Goal: Task Accomplishment & Management: Use online tool/utility

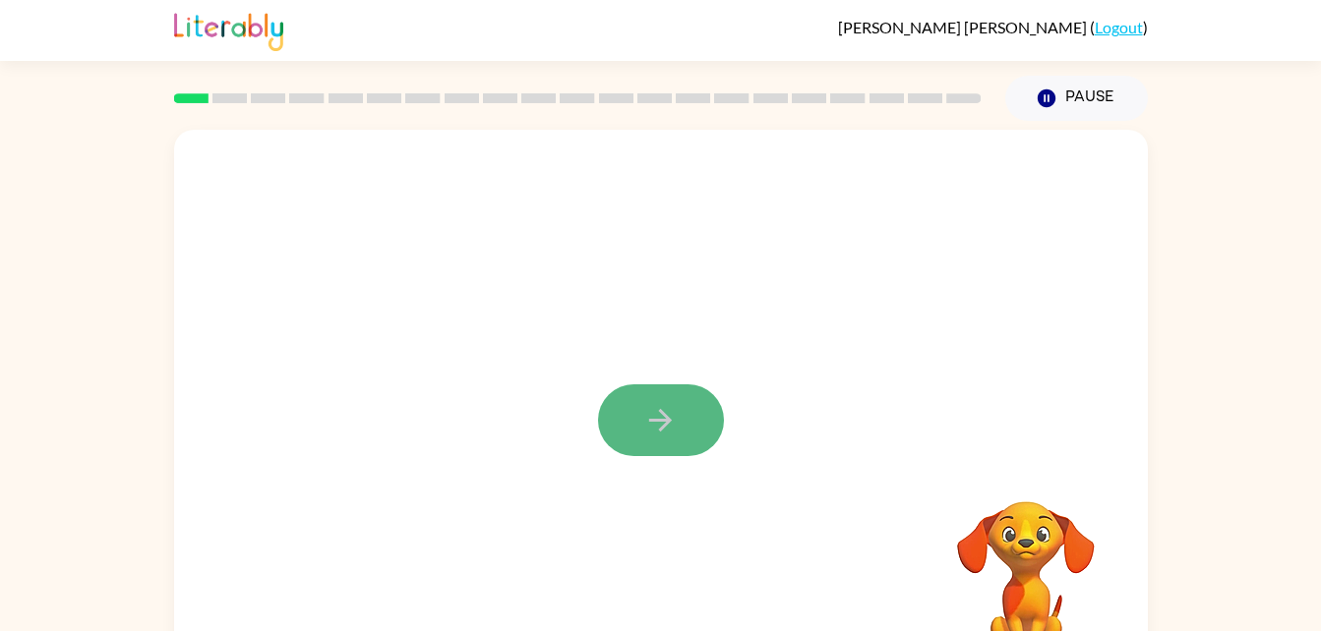
drag, startPoint x: 683, startPoint y: 418, endPoint x: 660, endPoint y: 418, distance: 23.6
click at [660, 418] on icon "button" at bounding box center [660, 420] width 34 height 34
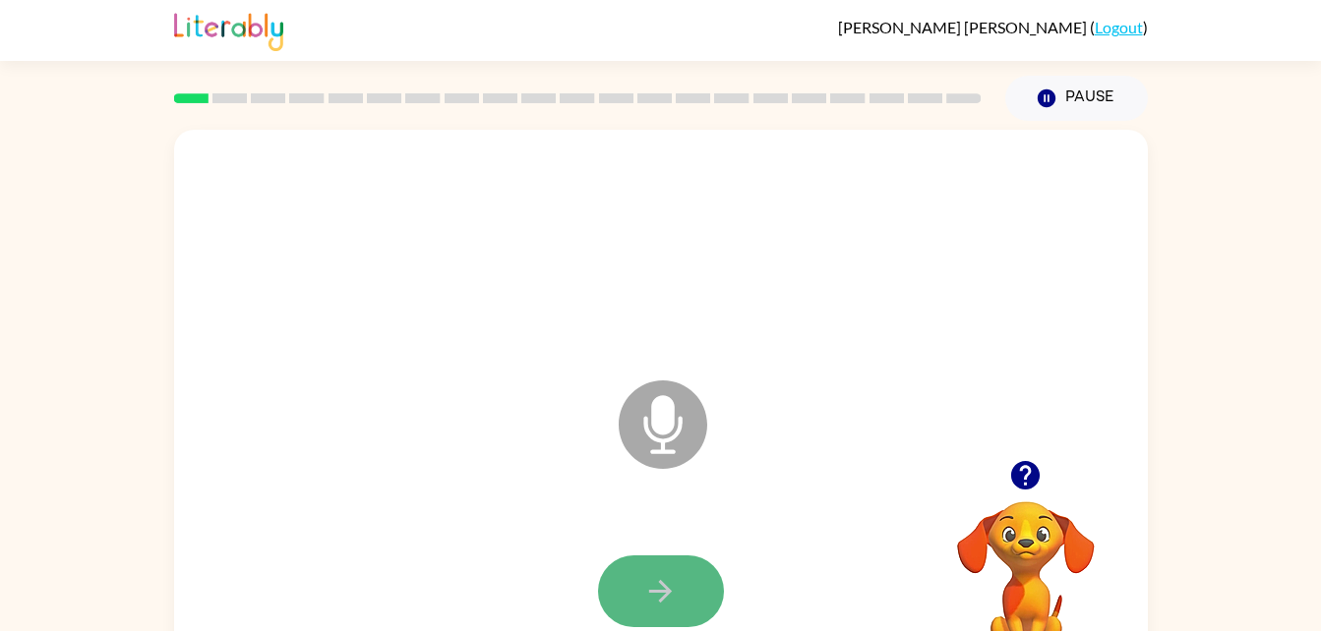
click at [658, 582] on icon "button" at bounding box center [660, 591] width 34 height 34
click at [686, 595] on button "button" at bounding box center [661, 592] width 126 height 72
click at [1010, 483] on icon "button" at bounding box center [1025, 475] width 34 height 34
click at [1011, 475] on video "Your browser must support playing .mp4 files to use Literably. Please try using…" at bounding box center [1025, 569] width 197 height 197
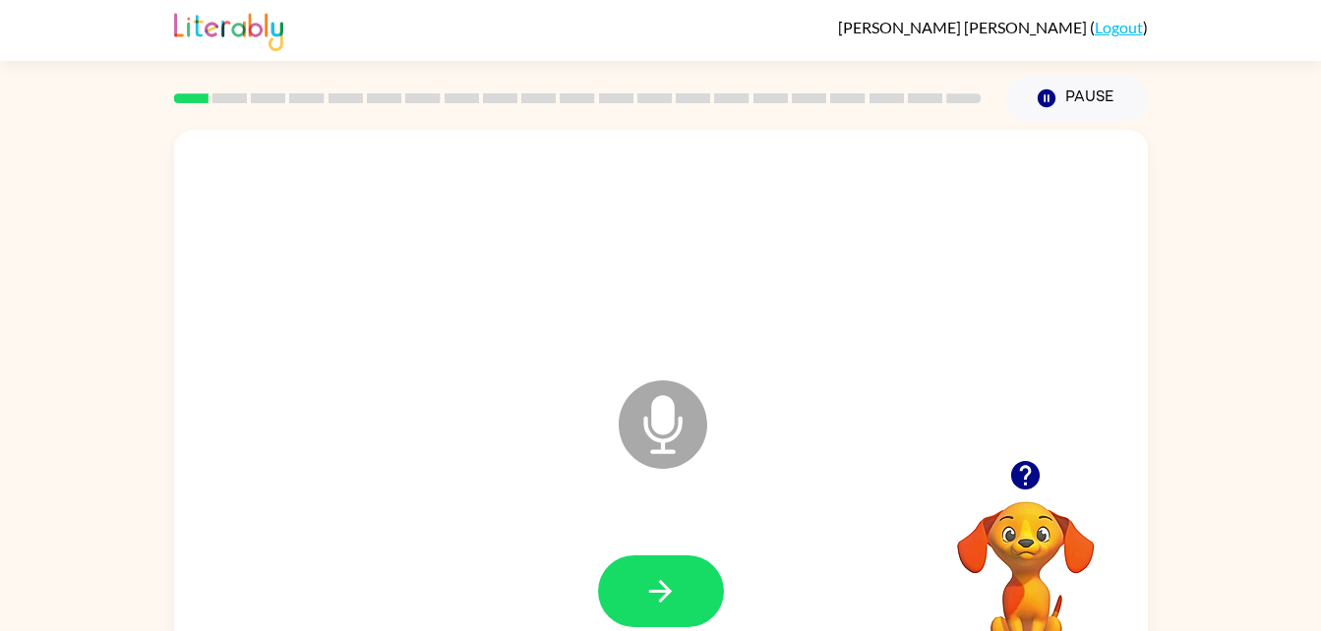
click at [623, 414] on icon at bounding box center [663, 425] width 89 height 89
click at [649, 589] on icon "button" at bounding box center [660, 591] width 34 height 34
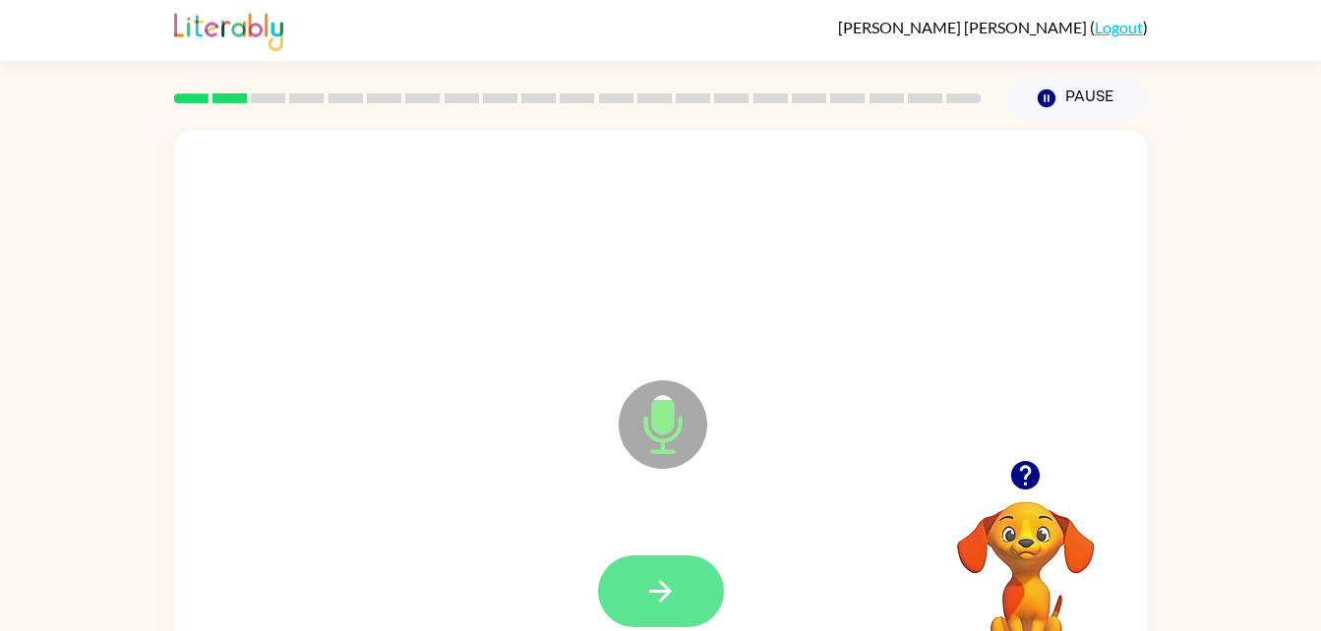
click at [655, 608] on icon "button" at bounding box center [660, 591] width 34 height 34
click at [663, 585] on icon "button" at bounding box center [660, 591] width 23 height 23
click at [655, 611] on button "button" at bounding box center [661, 592] width 126 height 72
click at [668, 602] on icon "button" at bounding box center [660, 591] width 34 height 34
click at [681, 596] on button "button" at bounding box center [661, 592] width 126 height 72
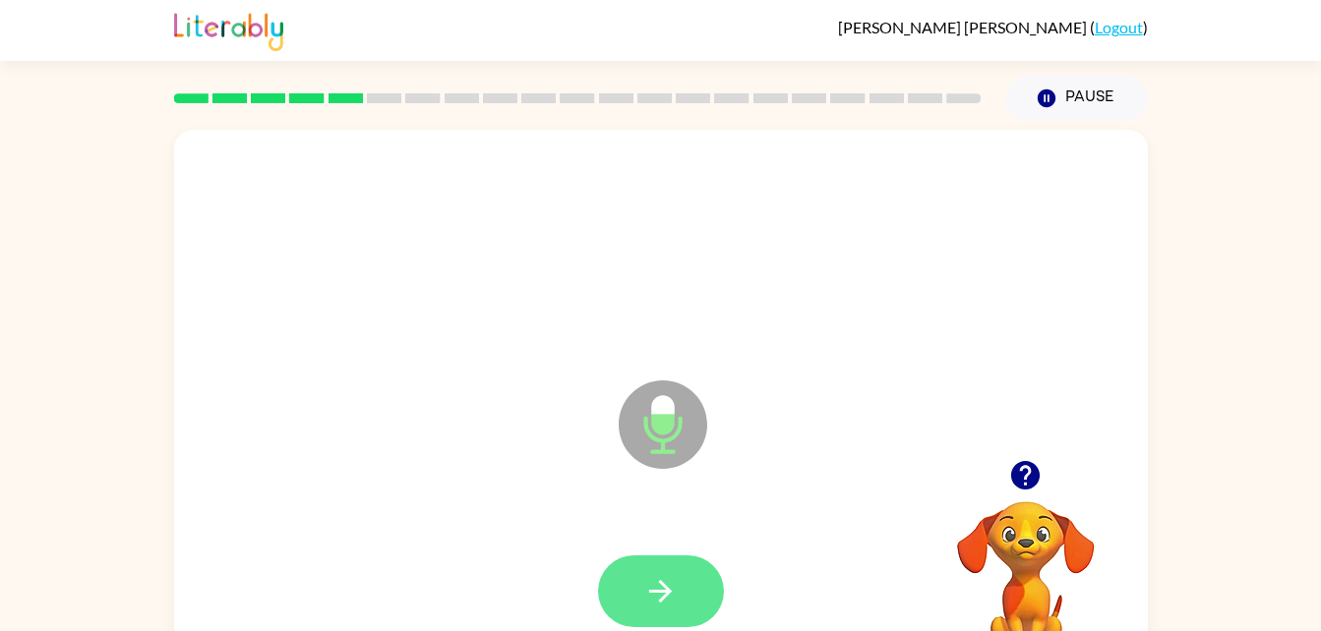
click at [644, 566] on button "button" at bounding box center [661, 592] width 126 height 72
click at [673, 592] on icon "button" at bounding box center [660, 591] width 34 height 34
click at [640, 598] on button "button" at bounding box center [661, 592] width 126 height 72
click at [676, 556] on button "button" at bounding box center [661, 592] width 126 height 72
click at [657, 578] on icon "button" at bounding box center [660, 591] width 34 height 34
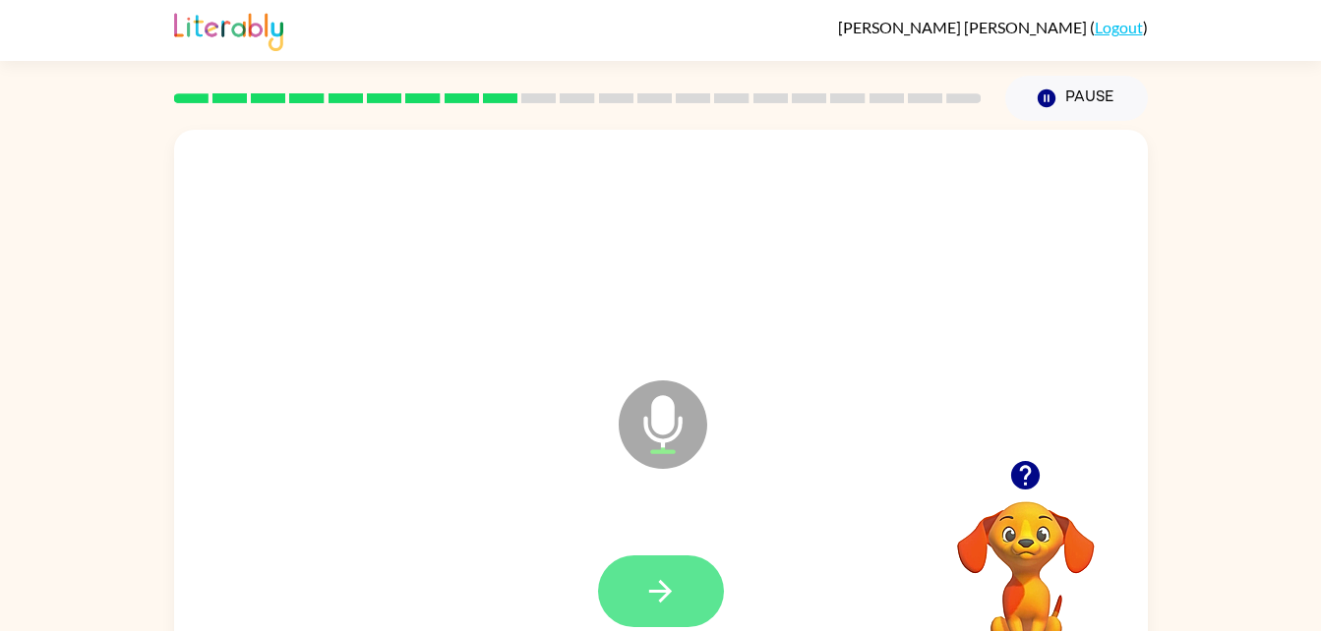
click at [673, 610] on button "button" at bounding box center [661, 592] width 126 height 72
click at [672, 591] on icon "button" at bounding box center [660, 591] width 34 height 34
click at [678, 600] on button "button" at bounding box center [661, 592] width 126 height 72
click at [667, 604] on icon "button" at bounding box center [660, 591] width 34 height 34
click at [694, 577] on button "button" at bounding box center [661, 592] width 126 height 72
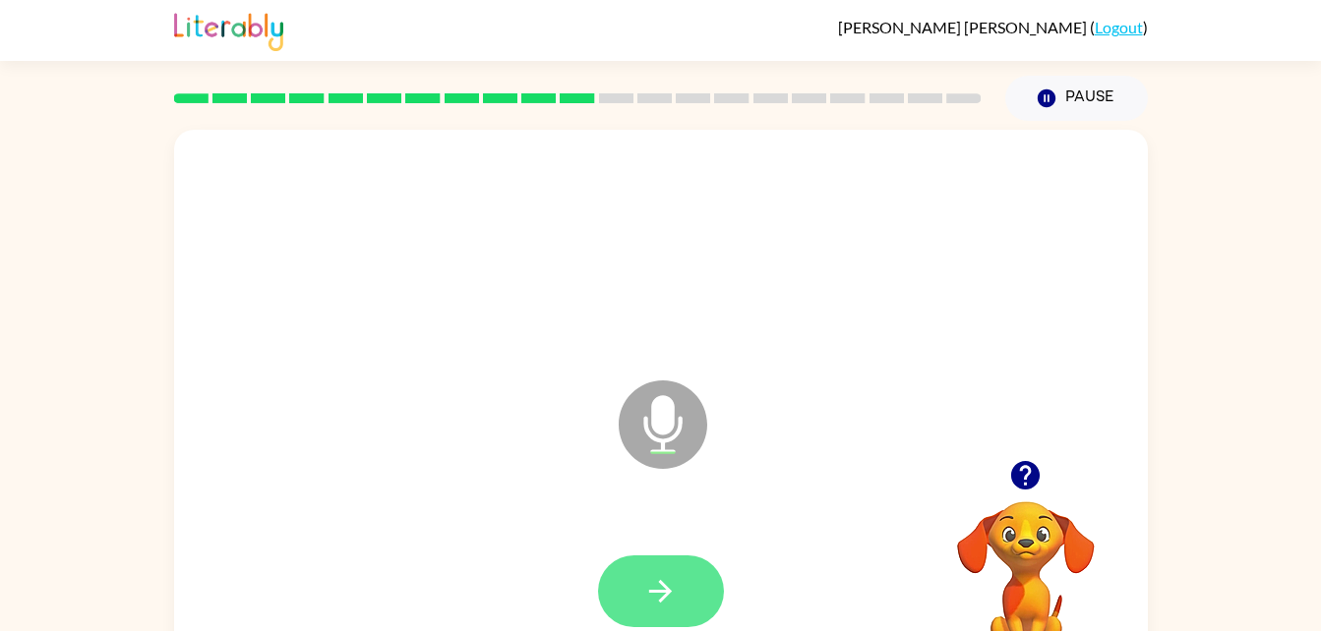
click at [681, 607] on button "button" at bounding box center [661, 592] width 126 height 72
click at [666, 619] on button "button" at bounding box center [661, 592] width 126 height 72
click at [683, 603] on button "button" at bounding box center [661, 592] width 126 height 72
click at [681, 608] on button "button" at bounding box center [661, 592] width 126 height 72
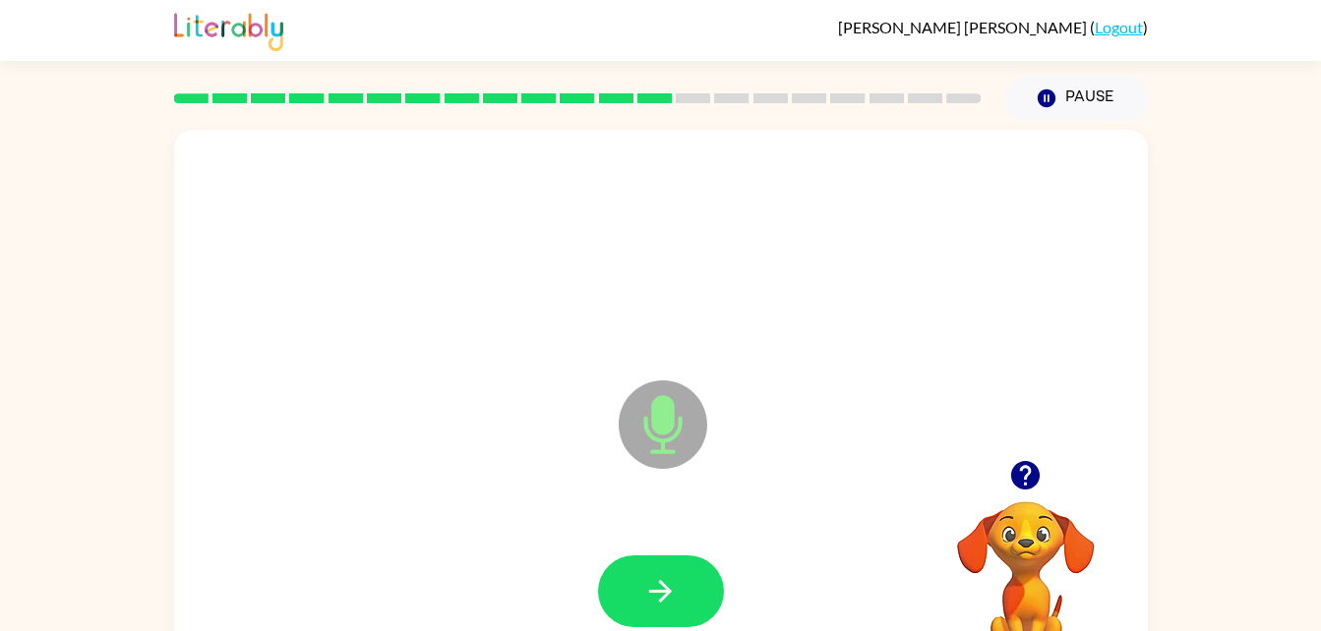
click at [592, 544] on div at bounding box center [661, 591] width 934 height 161
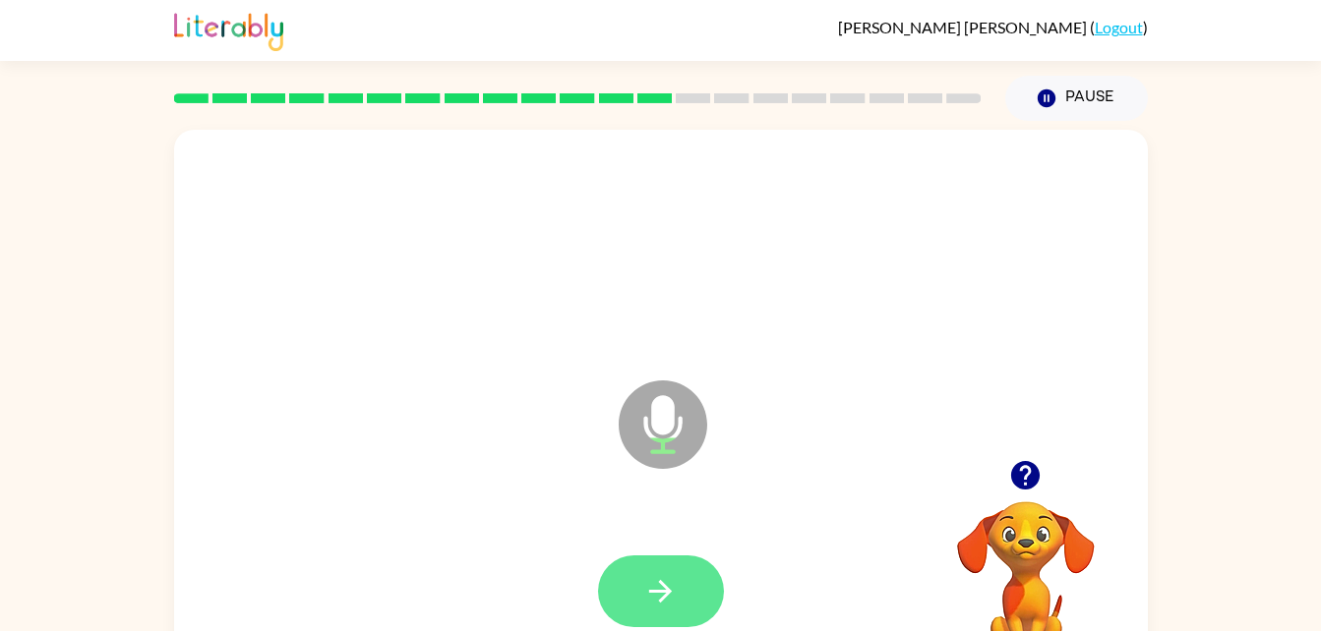
click at [673, 603] on icon "button" at bounding box center [660, 591] width 34 height 34
click at [673, 602] on icon "button" at bounding box center [660, 591] width 34 height 34
click at [687, 587] on button "button" at bounding box center [661, 592] width 126 height 72
click at [699, 593] on button "button" at bounding box center [661, 592] width 126 height 72
click at [666, 599] on icon "button" at bounding box center [660, 591] width 34 height 34
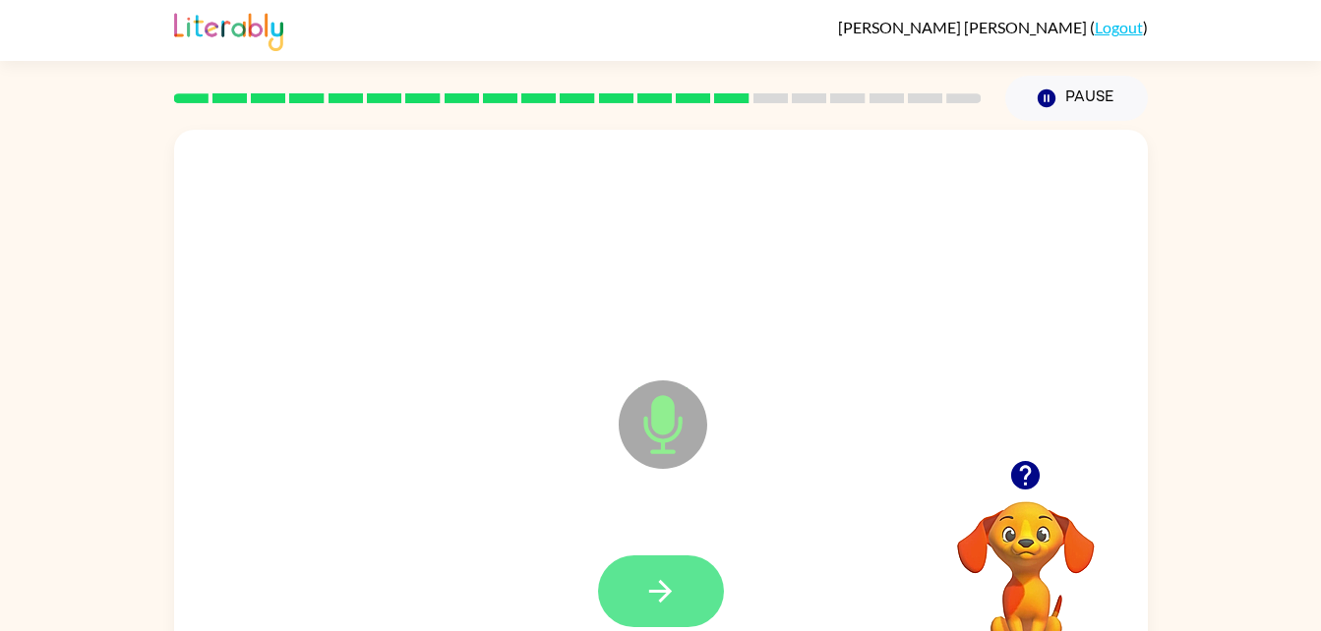
click at [668, 590] on icon "button" at bounding box center [660, 591] width 23 height 23
click at [632, 593] on button "button" at bounding box center [661, 592] width 126 height 72
click at [697, 622] on button "button" at bounding box center [661, 592] width 126 height 72
click at [660, 565] on button "button" at bounding box center [661, 592] width 126 height 72
click at [680, 587] on button "button" at bounding box center [661, 592] width 126 height 72
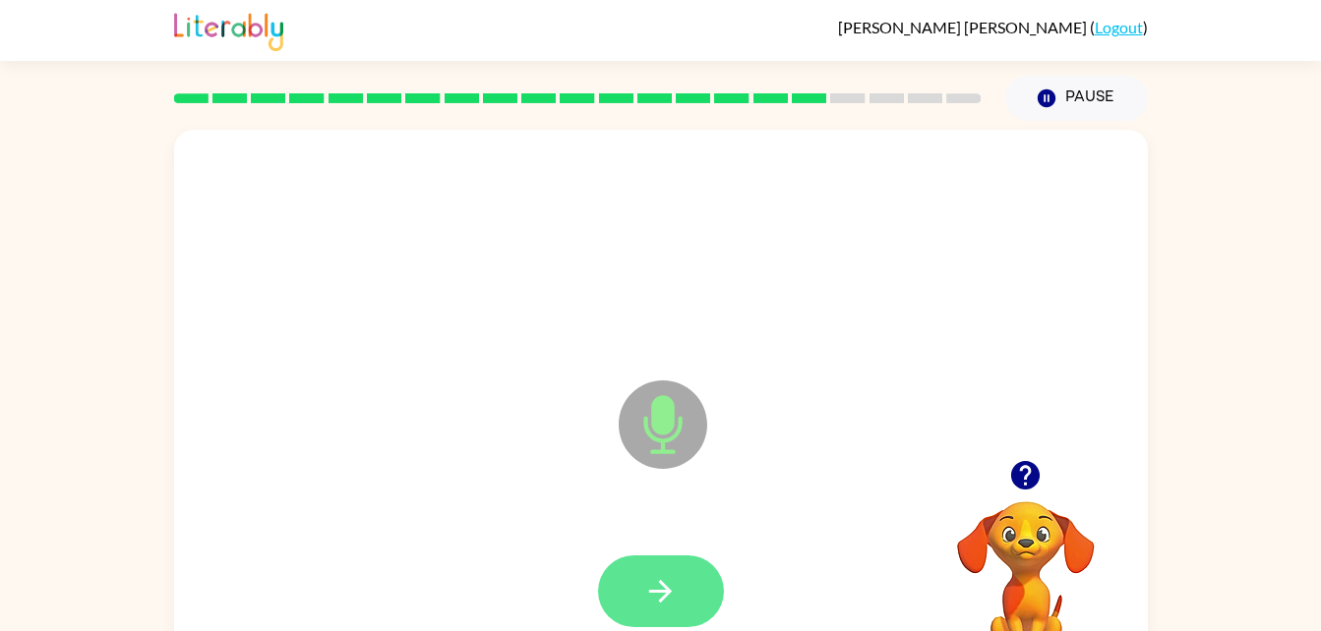
click at [659, 613] on button "button" at bounding box center [661, 592] width 126 height 72
click at [713, 565] on button "button" at bounding box center [661, 592] width 126 height 72
click at [662, 581] on icon "button" at bounding box center [660, 591] width 34 height 34
click at [663, 586] on icon "button" at bounding box center [660, 591] width 23 height 23
click at [681, 602] on button "button" at bounding box center [661, 592] width 126 height 72
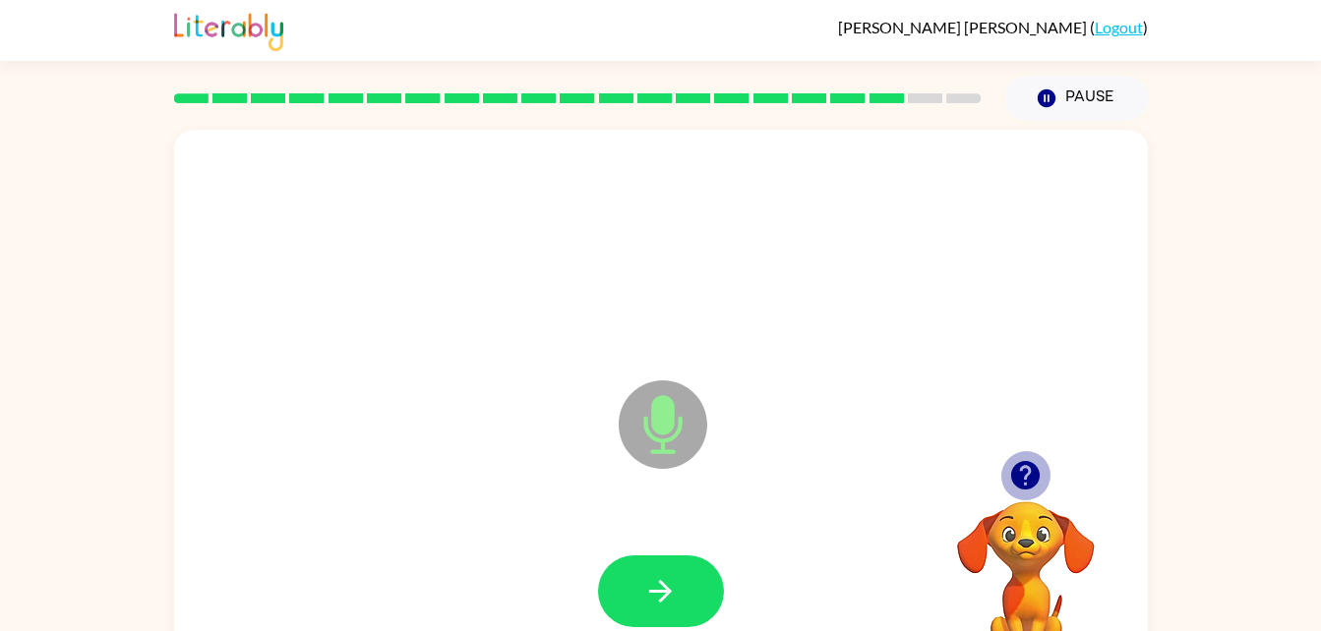
click at [1030, 487] on icon "button" at bounding box center [1025, 475] width 29 height 29
click at [1025, 483] on icon "button" at bounding box center [1025, 475] width 29 height 29
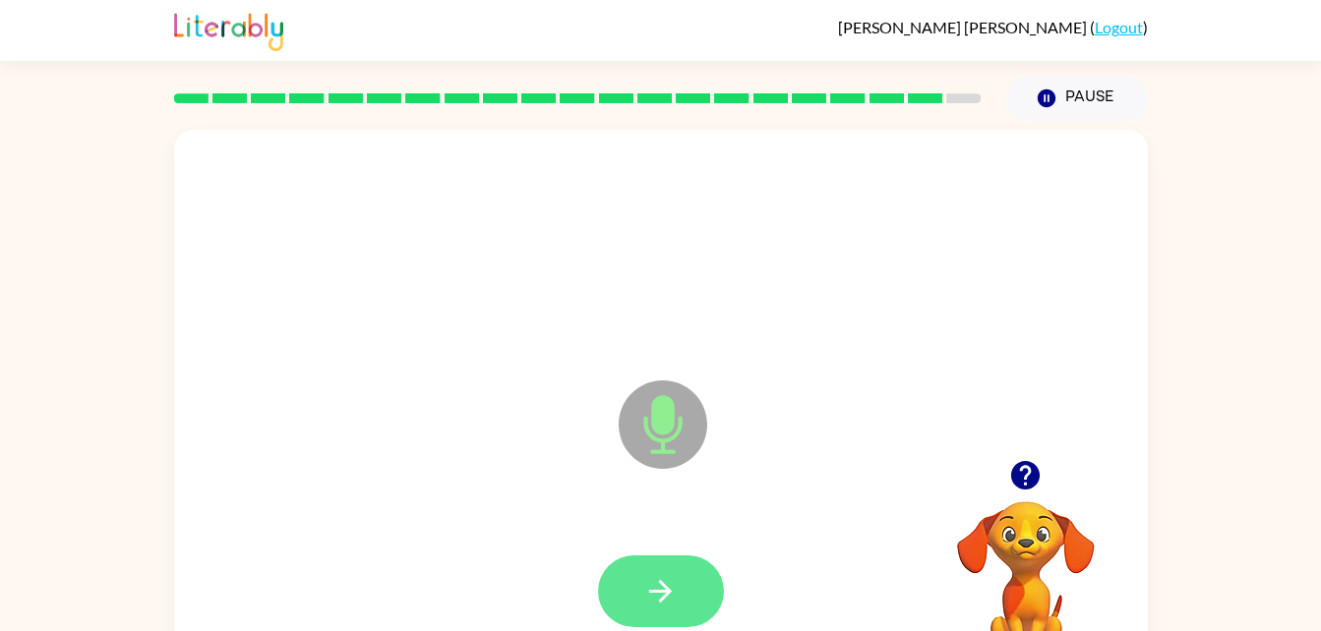
click at [674, 589] on icon "button" at bounding box center [660, 591] width 34 height 34
click at [660, 619] on button "button" at bounding box center [661, 592] width 126 height 72
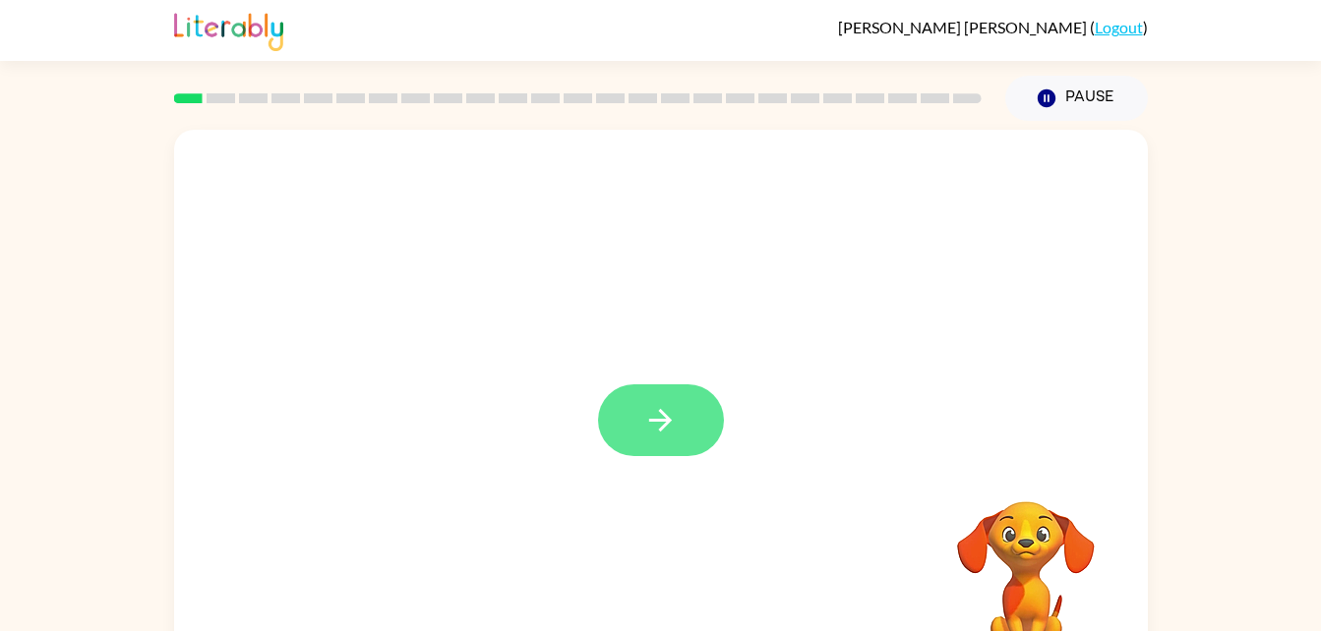
click at [678, 415] on button "button" at bounding box center [661, 421] width 126 height 72
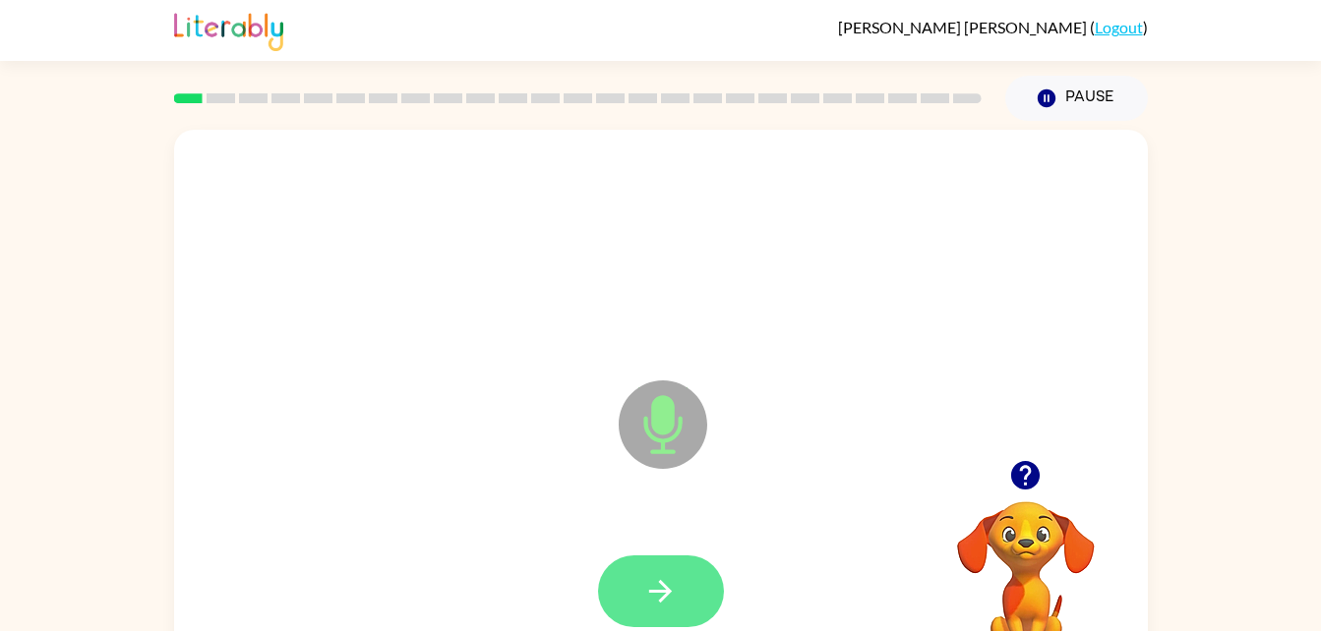
click at [654, 594] on icon "button" at bounding box center [660, 591] width 34 height 34
click at [701, 604] on button "button" at bounding box center [661, 592] width 126 height 72
click at [672, 601] on icon "button" at bounding box center [660, 591] width 34 height 34
click at [690, 607] on button "button" at bounding box center [661, 592] width 126 height 72
click at [681, 584] on button "button" at bounding box center [661, 592] width 126 height 72
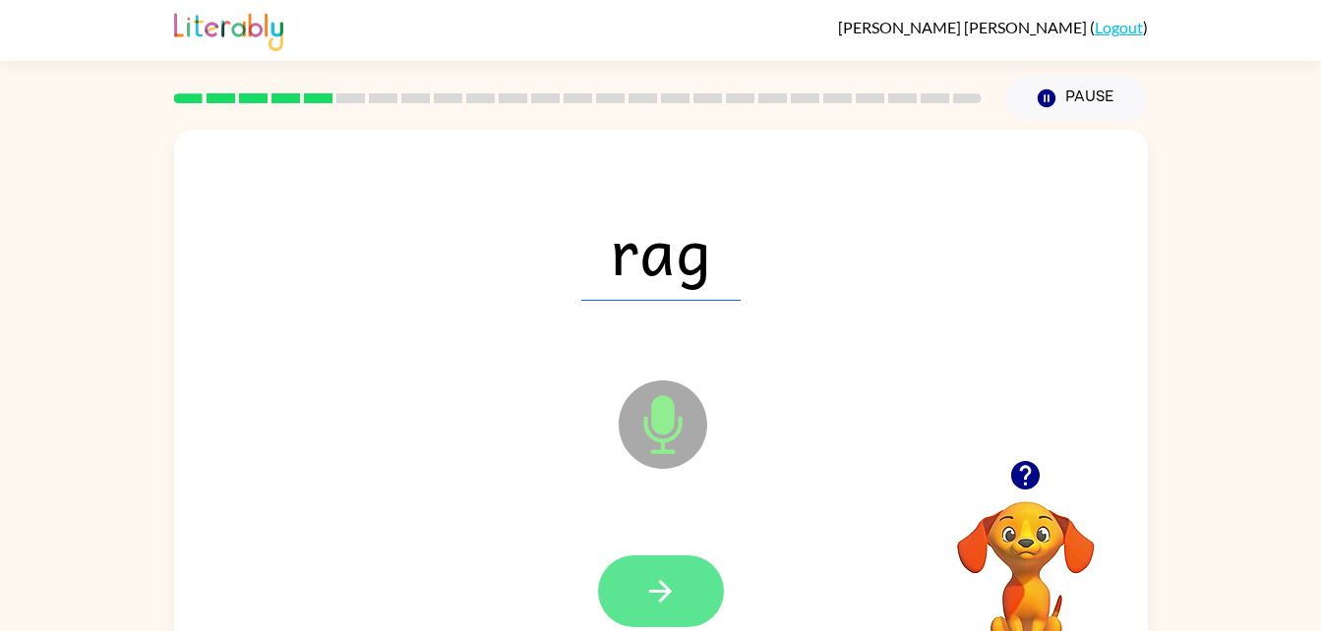
click at [666, 596] on icon "button" at bounding box center [660, 591] width 23 height 23
click at [685, 579] on button "button" at bounding box center [661, 592] width 126 height 72
click at [644, 598] on icon "button" at bounding box center [660, 591] width 34 height 34
click at [678, 578] on button "button" at bounding box center [661, 592] width 126 height 72
click at [657, 621] on button "button" at bounding box center [661, 592] width 126 height 72
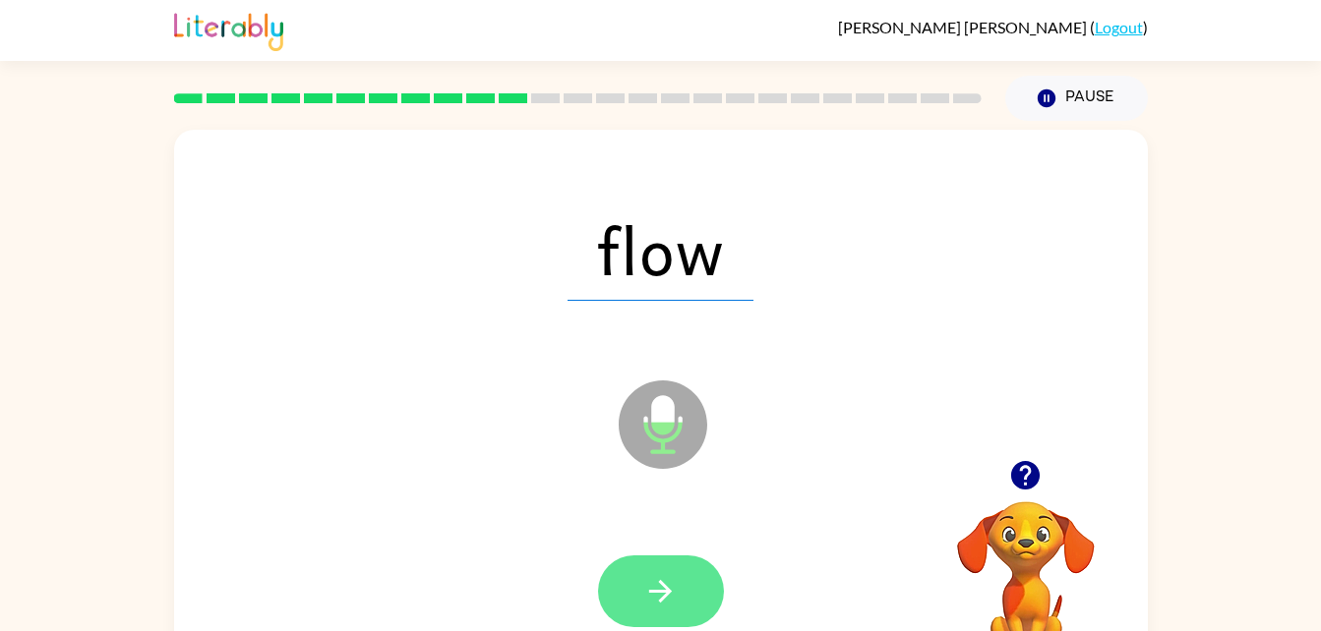
click at [663, 617] on button "button" at bounding box center [661, 592] width 126 height 72
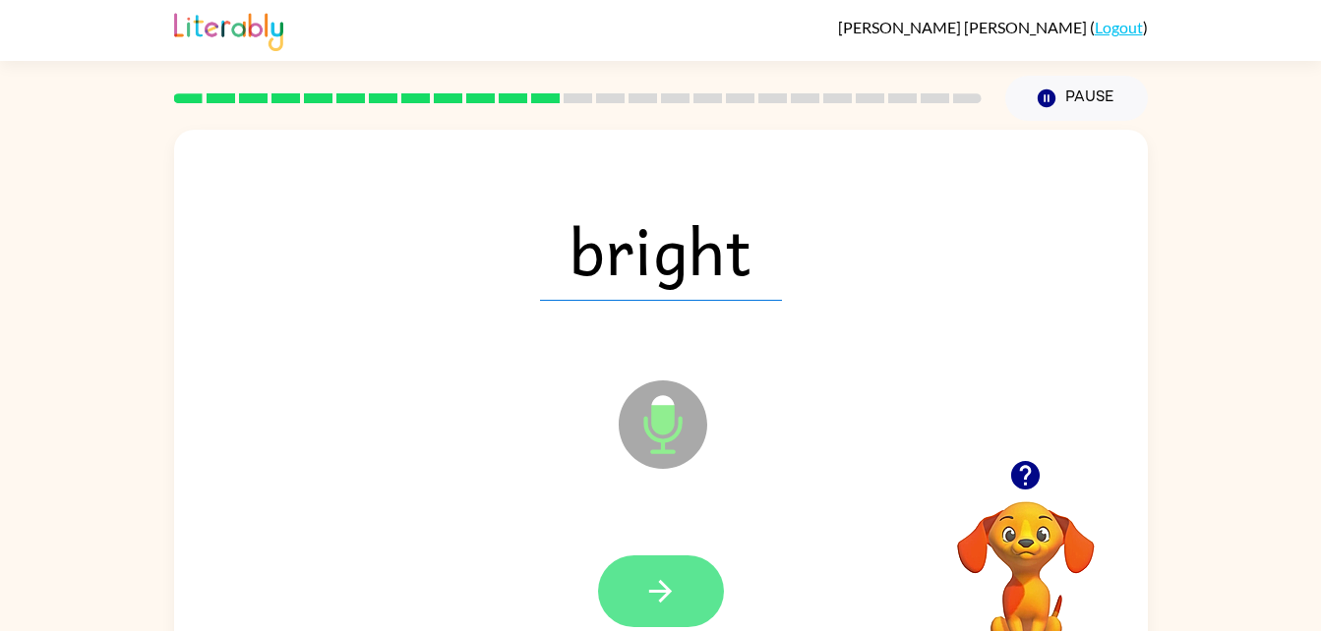
click at [681, 604] on button "button" at bounding box center [661, 592] width 126 height 72
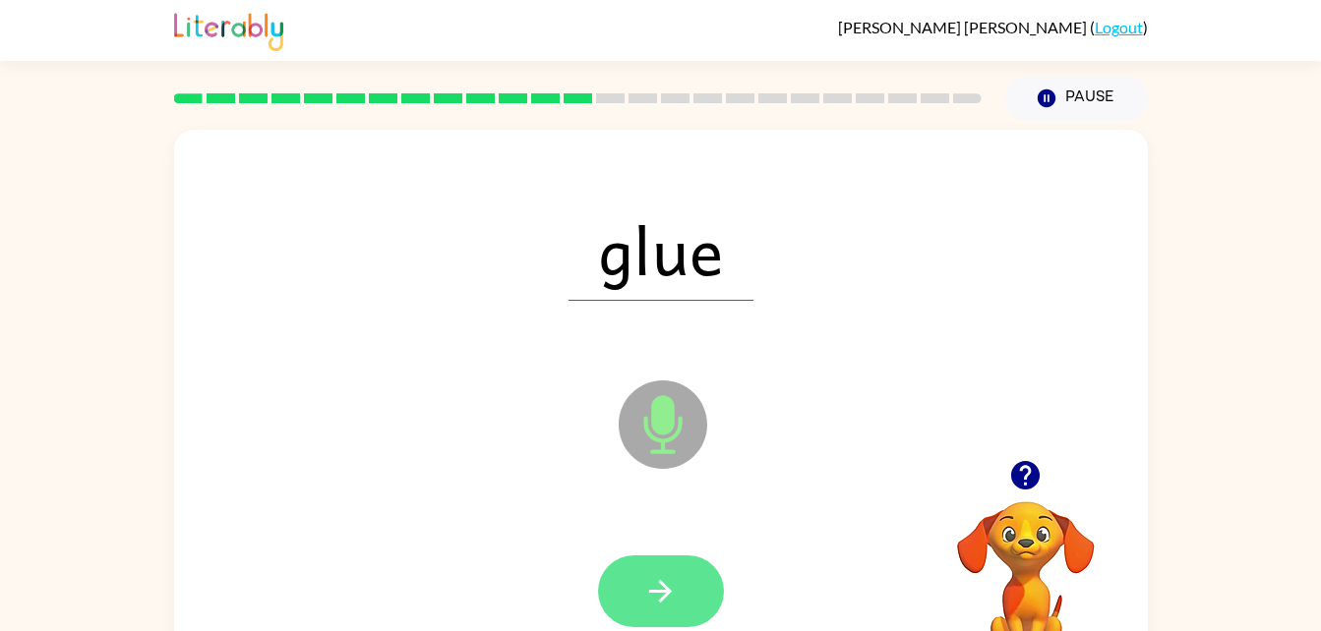
click at [678, 594] on button "button" at bounding box center [661, 592] width 126 height 72
click at [677, 577] on icon "button" at bounding box center [660, 591] width 34 height 34
click at [673, 590] on icon "button" at bounding box center [660, 591] width 34 height 34
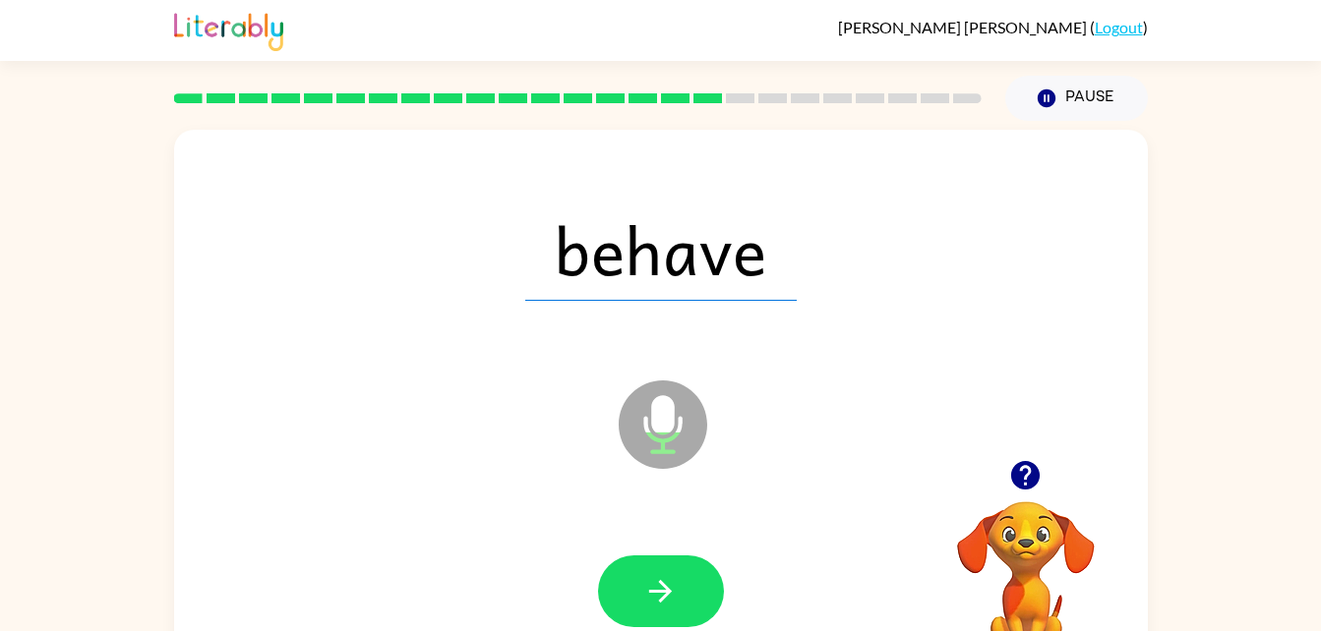
click at [730, 630] on div at bounding box center [661, 591] width 934 height 161
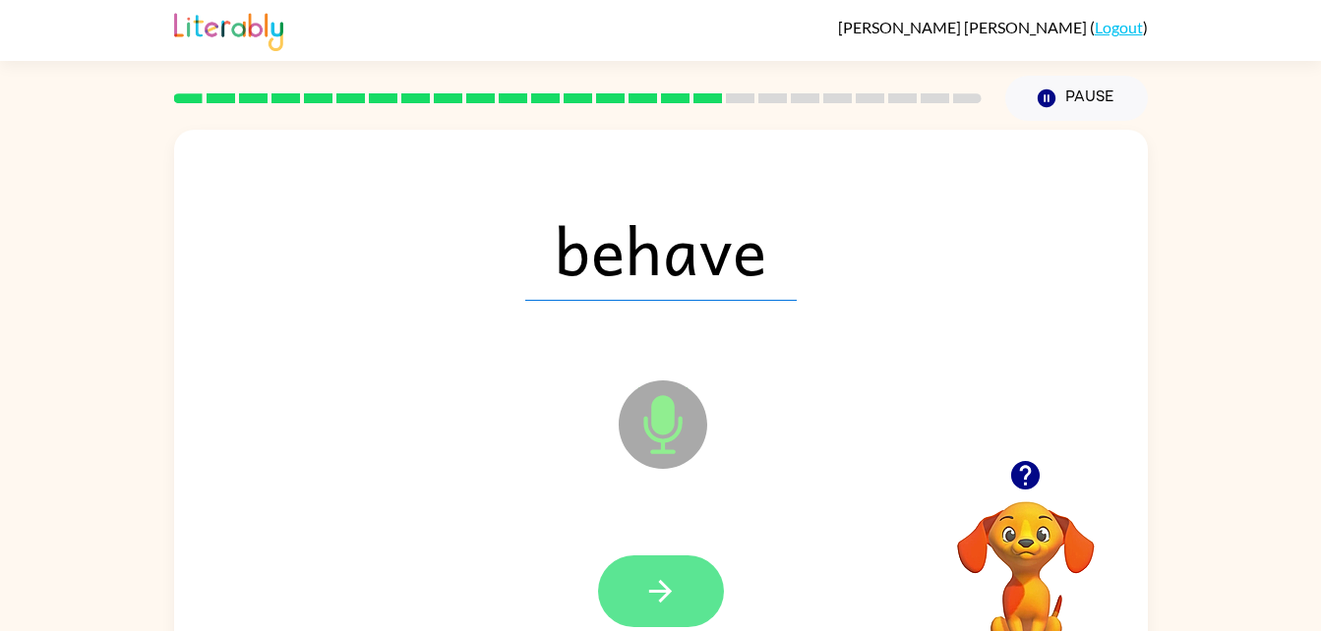
click at [682, 582] on button "button" at bounding box center [661, 592] width 126 height 72
click at [696, 593] on button "button" at bounding box center [661, 592] width 126 height 72
click at [651, 601] on icon "button" at bounding box center [660, 591] width 34 height 34
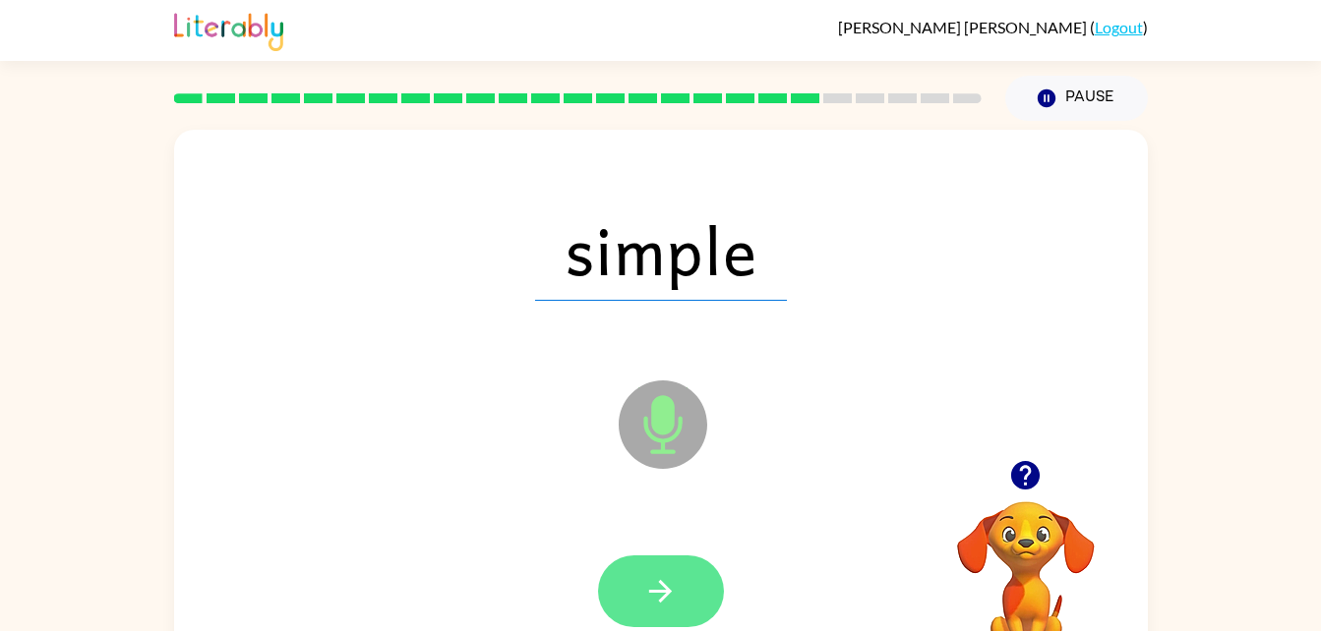
click at [653, 594] on icon "button" at bounding box center [660, 591] width 34 height 34
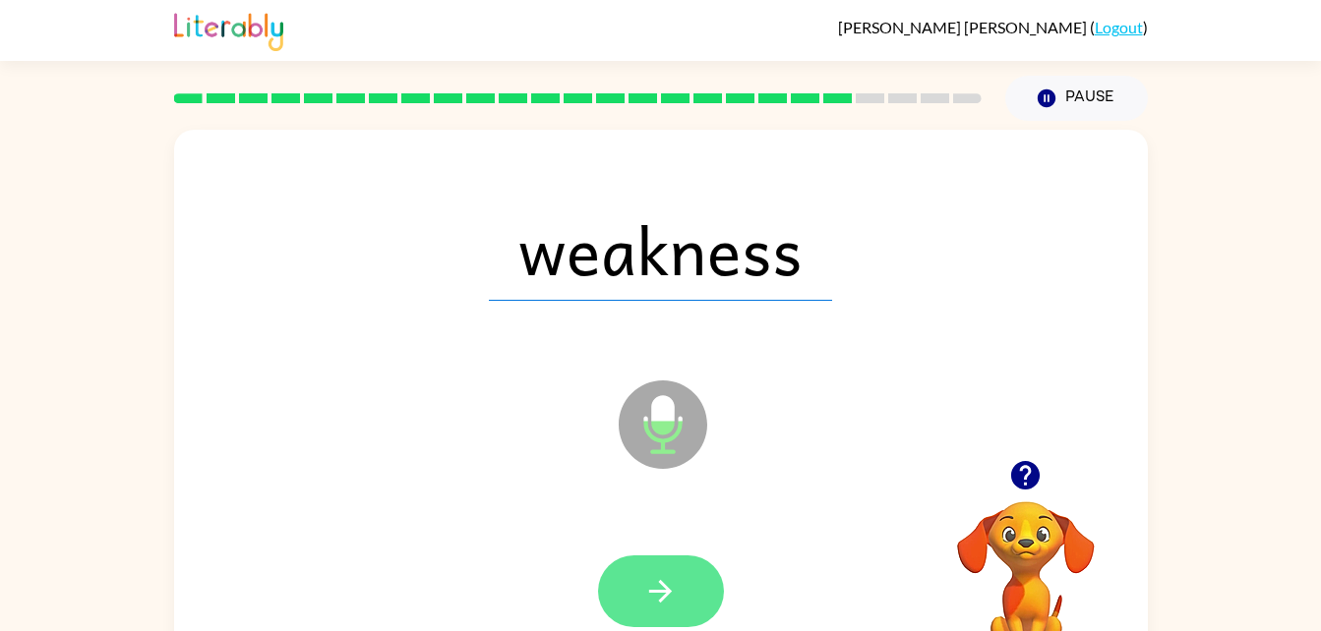
click at [658, 590] on icon "button" at bounding box center [660, 591] width 23 height 23
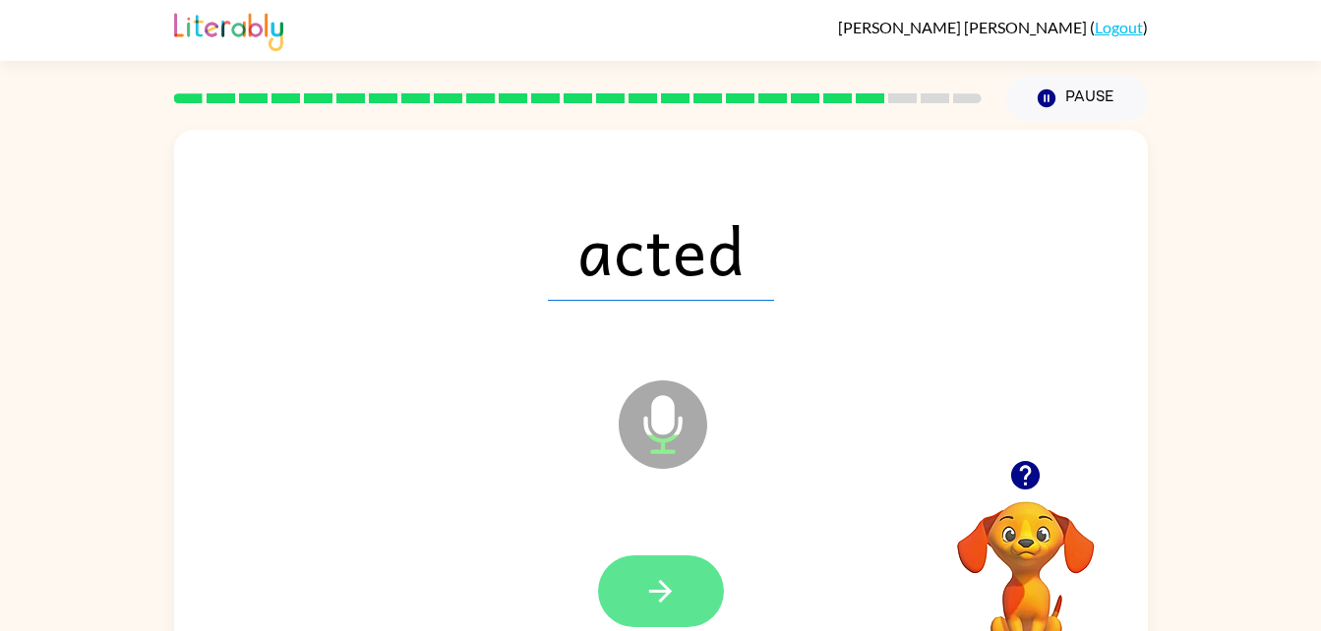
click at [658, 585] on icon "button" at bounding box center [660, 591] width 34 height 34
